Goal: Task Accomplishment & Management: Manage account settings

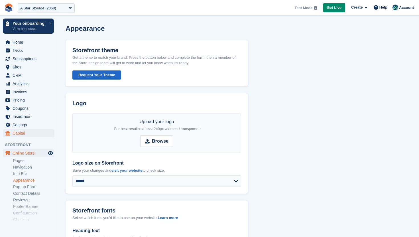
scroll to position [39, 0]
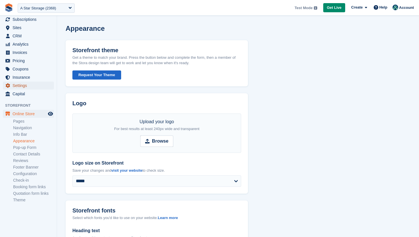
click at [25, 85] on span "Settings" at bounding box center [30, 86] width 34 height 8
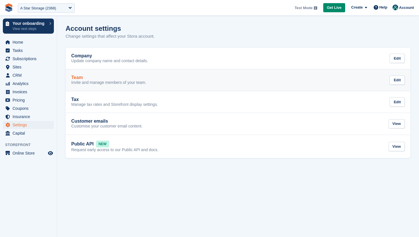
click at [103, 82] on p "Invite and manage members of your team." at bounding box center [108, 82] width 75 height 5
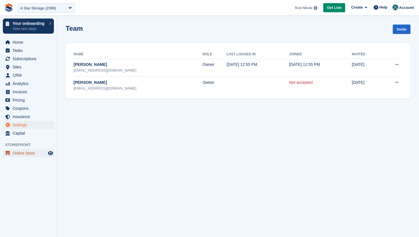
click at [19, 155] on span "Online Store" at bounding box center [30, 153] width 34 height 8
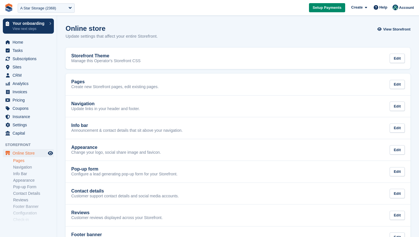
click at [19, 161] on link "Pages" at bounding box center [33, 160] width 41 height 5
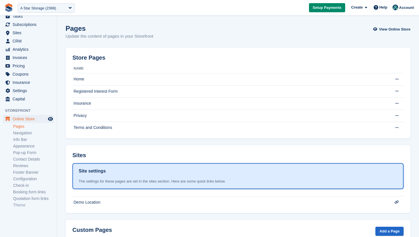
scroll to position [39, 0]
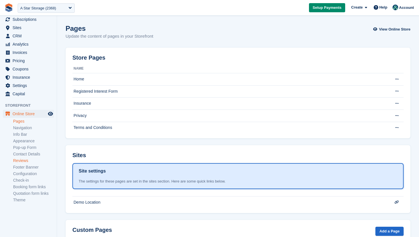
click at [21, 161] on link "Reviews" at bounding box center [33, 160] width 41 height 5
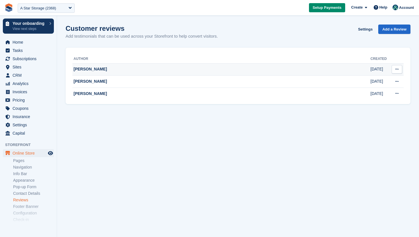
click at [397, 70] on icon at bounding box center [397, 69] width 3 height 4
click at [391, 80] on p "Delete review" at bounding box center [375, 80] width 50 height 7
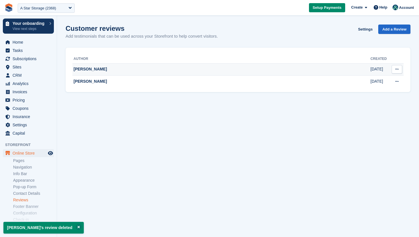
click at [400, 69] on button at bounding box center [397, 69] width 11 height 9
click at [382, 78] on p "Delete review" at bounding box center [375, 80] width 50 height 7
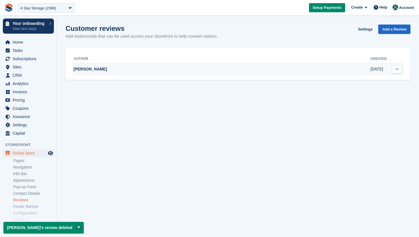
click at [396, 69] on icon at bounding box center [397, 69] width 3 height 4
click at [376, 81] on p "Delete review" at bounding box center [375, 80] width 50 height 7
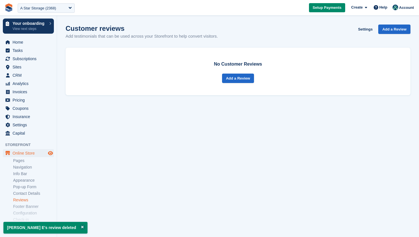
scroll to position [39, 0]
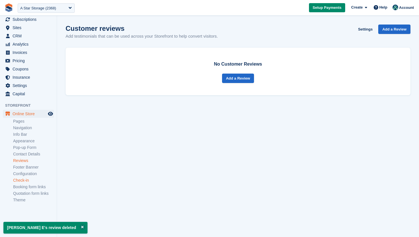
click at [25, 179] on link "Check-in" at bounding box center [33, 180] width 41 height 5
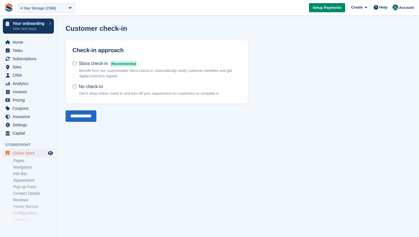
click at [117, 72] on p "Benefit from our customisable Stora check-in. Automatically verify customer ide…" at bounding box center [160, 73] width 162 height 11
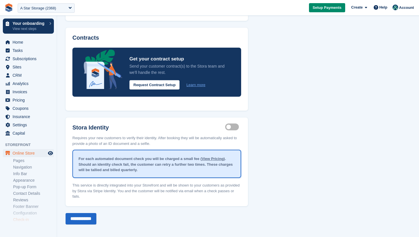
scroll to position [85, 0]
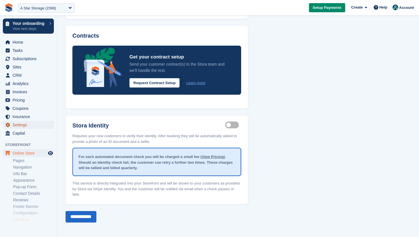
click at [28, 126] on span "Settings" at bounding box center [30, 125] width 34 height 8
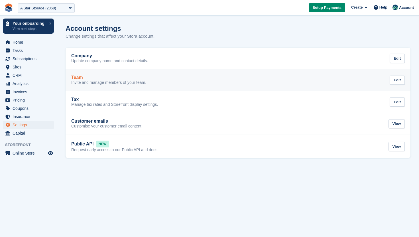
click at [106, 79] on div "Team" at bounding box center [108, 77] width 75 height 5
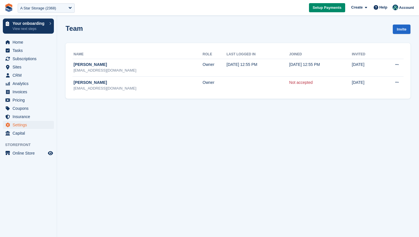
drag, startPoint x: 121, startPoint y: 100, endPoint x: 112, endPoint y: 94, distance: 11.2
click at [112, 94] on section "Team Invite Name Role Last logged in Joined Invited Alfie Parrish alfieparrish@…" at bounding box center [238, 118] width 362 height 237
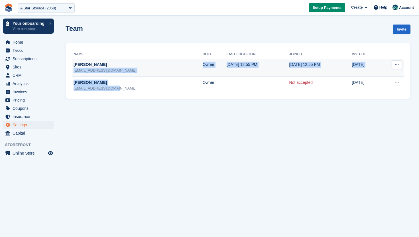
drag, startPoint x: 118, startPoint y: 91, endPoint x: 72, endPoint y: 70, distance: 50.3
click at [72, 70] on tbody "Alfie Parrish alfieparrish@gmail.com Owner 1 Oct, 2025, 12:55 PM 1 Oct, 2025, 1…" at bounding box center [237, 76] width 331 height 35
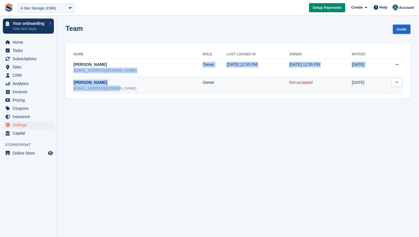
click at [122, 86] on div "tazbentley1@gmail.com" at bounding box center [138, 89] width 129 height 6
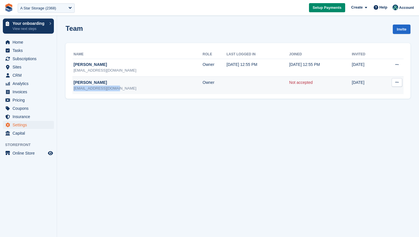
drag, startPoint x: 120, startPoint y: 88, endPoint x: 73, endPoint y: 90, distance: 46.2
click at [74, 90] on div "tazbentley1@gmail.com" at bounding box center [138, 89] width 129 height 6
copy div "tazbentley1@gmail.com"
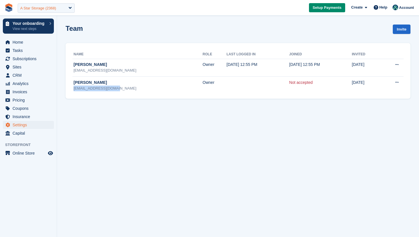
click at [56, 11] on div "A Star Storage (2368)" at bounding box center [38, 8] width 36 height 6
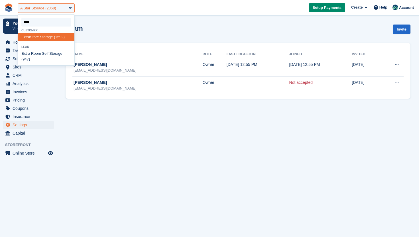
type input "*****"
click at [54, 36] on div "Extra Store Storage (1592)" at bounding box center [46, 37] width 56 height 8
select select "****"
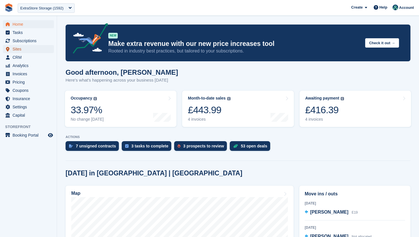
click at [32, 52] on span "Sites" at bounding box center [30, 49] width 34 height 8
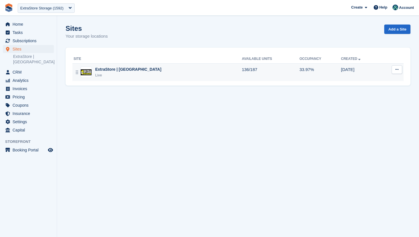
click at [127, 69] on div "ExtraStore | [GEOGRAPHIC_DATA]" at bounding box center [128, 69] width 66 height 6
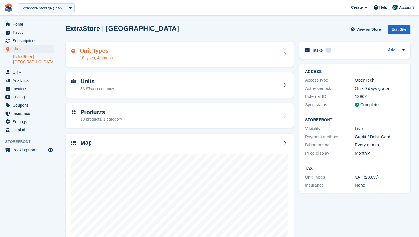
click at [138, 58] on div "Unit Types 18 types, 4 groups" at bounding box center [179, 55] width 217 height 14
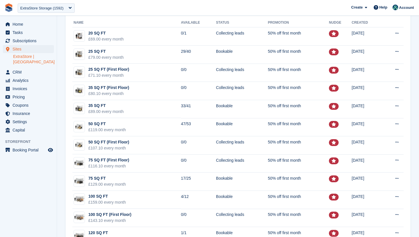
scroll to position [31, 0]
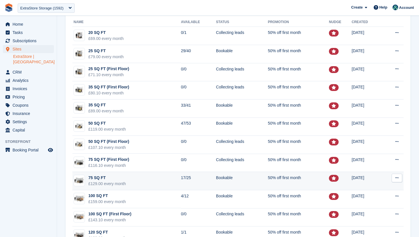
click at [131, 179] on td "75 SQ FT £129.00 every month" at bounding box center [126, 181] width 109 height 18
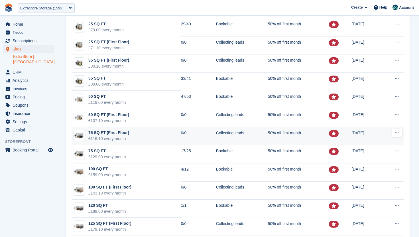
scroll to position [59, 0]
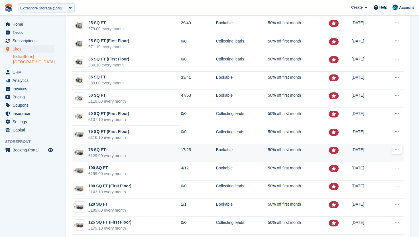
click at [216, 152] on td "Bookable" at bounding box center [242, 153] width 52 height 18
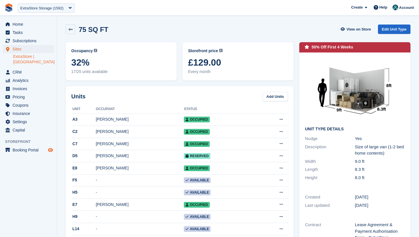
click at [50, 148] on icon "Preview store" at bounding box center [50, 150] width 5 height 5
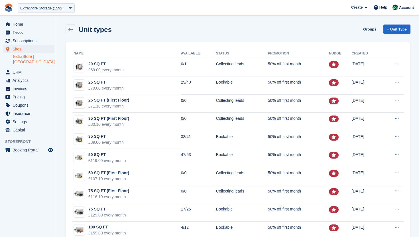
scroll to position [59, 0]
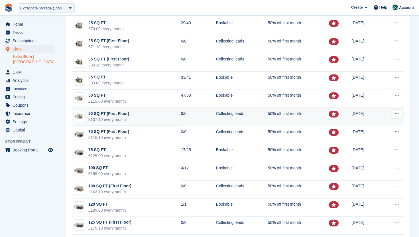
click at [187, 114] on td "0/0" at bounding box center [198, 117] width 35 height 18
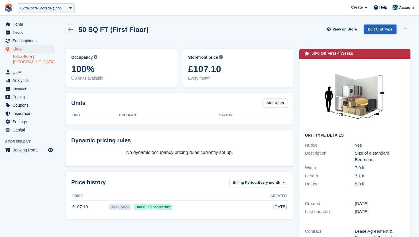
click at [385, 31] on link "Edit Unit Type" at bounding box center [380, 29] width 33 height 9
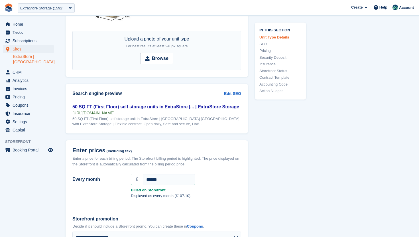
scroll to position [375, 0]
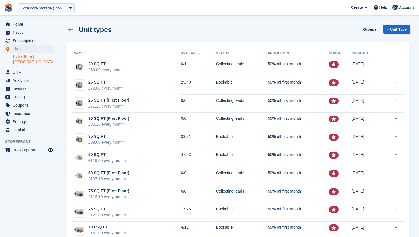
scroll to position [59, 0]
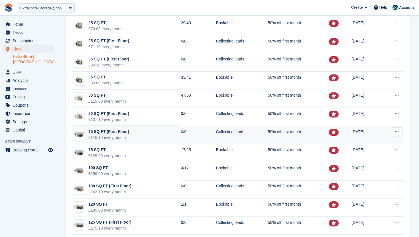
click at [274, 134] on td "50% off first month" at bounding box center [298, 135] width 61 height 18
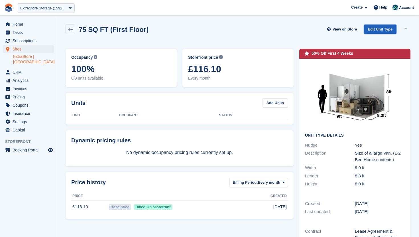
click at [380, 29] on link "Edit Unit Type" at bounding box center [380, 29] width 33 height 9
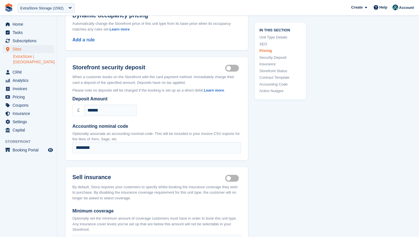
scroll to position [629, 0]
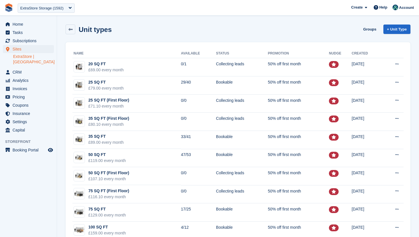
scroll to position [59, 0]
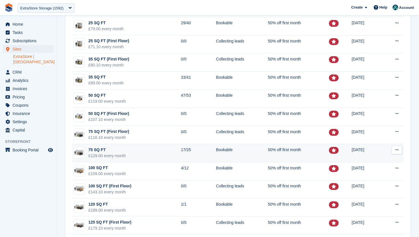
click at [400, 151] on button at bounding box center [397, 150] width 11 height 9
click at [386, 158] on p "Edit unit type" at bounding box center [375, 160] width 50 height 7
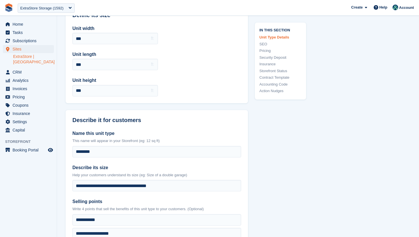
click at [266, 51] on link "Pricing" at bounding box center [281, 51] width 42 height 6
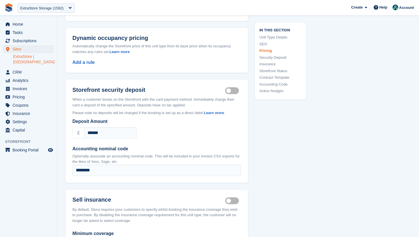
scroll to position [621, 0]
